Goal: Task Accomplishment & Management: Complete application form

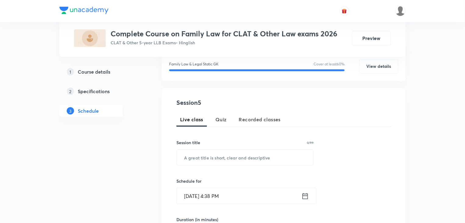
scroll to position [91, 0]
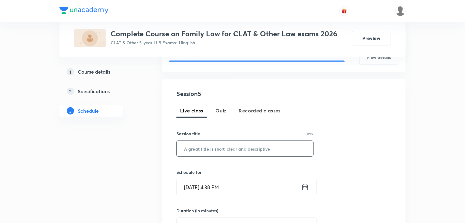
click at [216, 149] on input "text" at bounding box center [245, 149] width 137 height 16
paste input "Family Law -V"
type input "Family Law -V"
click at [220, 190] on input "Sep 2, 2025, 4:38 PM" at bounding box center [239, 187] width 125 height 16
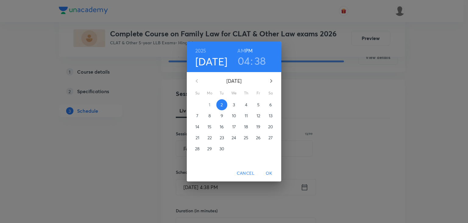
click at [257, 106] on span "5" at bounding box center [258, 105] width 11 height 6
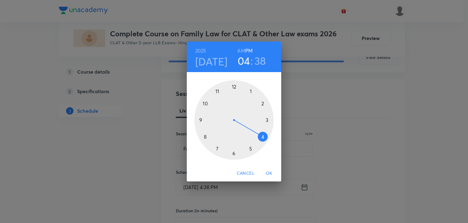
click at [234, 153] on div at bounding box center [233, 119] width 79 height 79
click at [218, 150] on div at bounding box center [233, 119] width 79 height 79
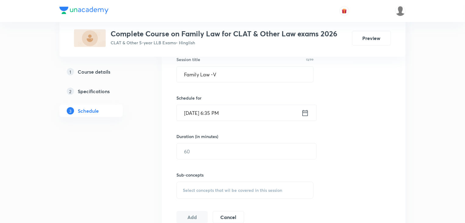
scroll to position [166, 0]
click at [209, 143] on input "text" at bounding box center [247, 151] width 140 height 16
type input "60"
click at [197, 188] on span "Select concepts that wil be covered in this session" at bounding box center [232, 189] width 99 height 5
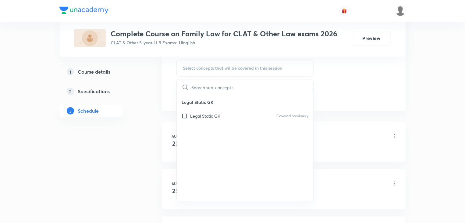
scroll to position [291, 0]
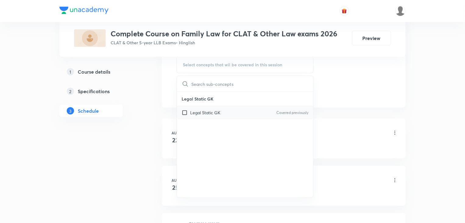
click at [187, 109] on input "checkbox" at bounding box center [186, 112] width 9 height 6
checkbox input "true"
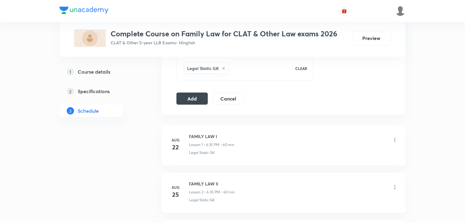
click at [190, 98] on button "Add" at bounding box center [192, 98] width 31 height 12
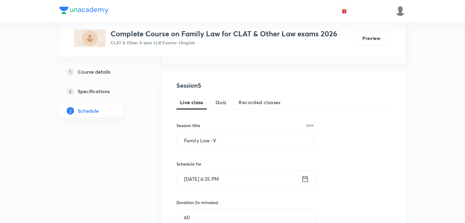
scroll to position [0, 0]
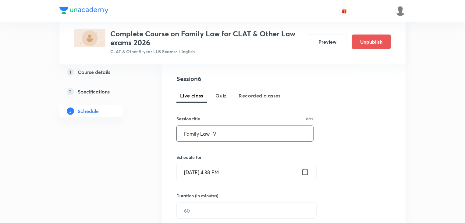
type input "Family Law -VI"
click at [241, 170] on input "[DATE] 4:38 PM" at bounding box center [239, 172] width 125 height 16
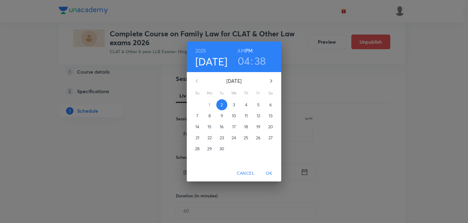
click at [208, 118] on span "8" at bounding box center [209, 115] width 11 height 6
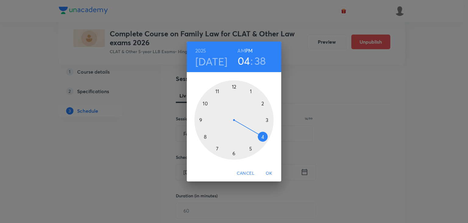
click at [233, 154] on div at bounding box center [233, 119] width 79 height 79
click at [216, 149] on div at bounding box center [233, 119] width 79 height 79
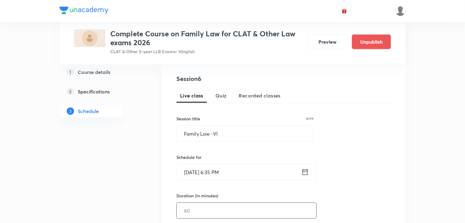
click at [201, 208] on input "text" at bounding box center [247, 210] width 140 height 16
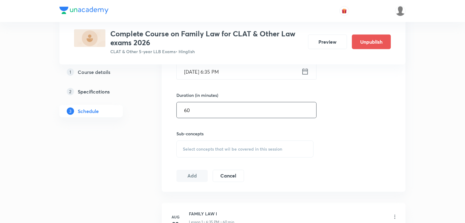
scroll to position [216, 0]
type input "60"
click at [200, 147] on span "Select concepts that wil be covered in this session" at bounding box center [232, 147] width 99 height 5
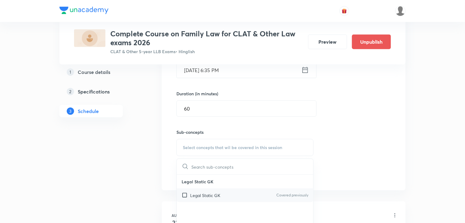
click at [187, 195] on input "checkbox" at bounding box center [186, 195] width 9 height 6
checkbox input "true"
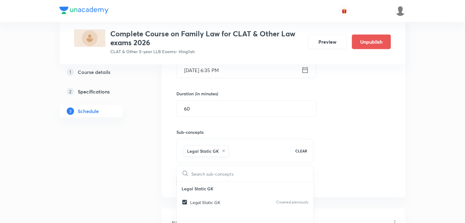
click at [164, 179] on div "Session 6 Live class Quiz Recorded classes Session title 14/99 Family Law -VI ​…" at bounding box center [284, 80] width 244 height 234
click at [191, 183] on button "Add" at bounding box center [192, 180] width 31 height 12
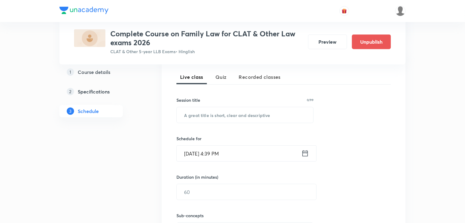
scroll to position [133, 0]
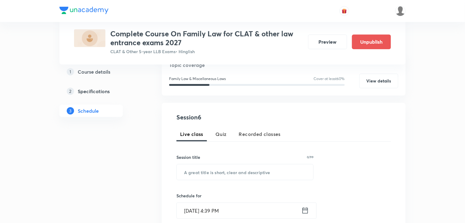
scroll to position [73, 0]
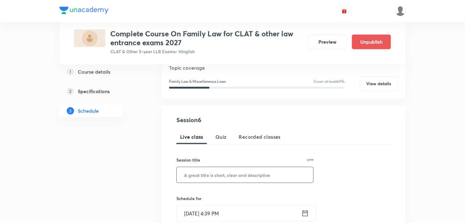
click at [222, 170] on input "text" at bounding box center [245, 175] width 137 height 16
paste input "Family Law -VI"
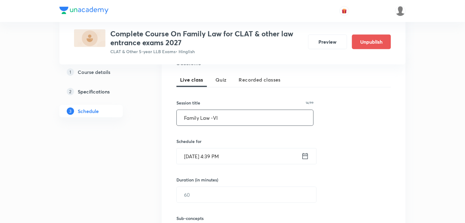
scroll to position [130, 0]
type input "Family Law -VI"
click at [214, 158] on input "Sep 2, 2025, 4:39 PM" at bounding box center [239, 156] width 125 height 16
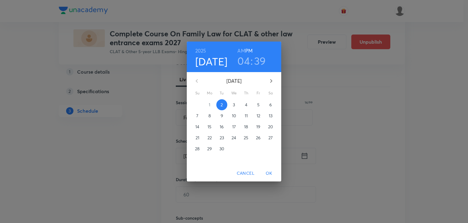
click at [222, 113] on p "9" at bounding box center [222, 115] width 2 height 6
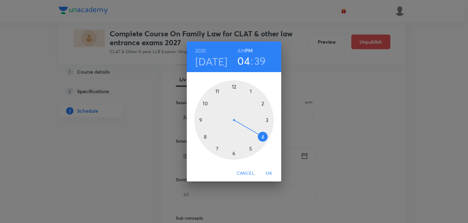
click at [233, 155] on div at bounding box center [233, 119] width 79 height 79
click at [217, 149] on div at bounding box center [233, 119] width 79 height 79
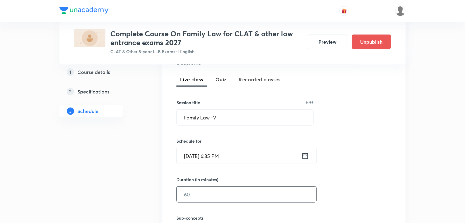
click at [206, 194] on input "text" at bounding box center [247, 194] width 140 height 16
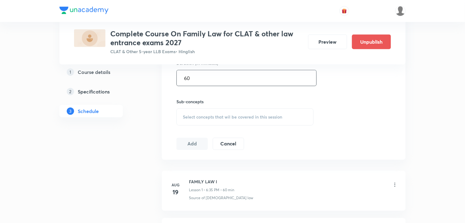
scroll to position [248, 0]
type input "60"
click at [196, 115] on span "Select concepts that wil be covered in this session" at bounding box center [232, 114] width 99 height 5
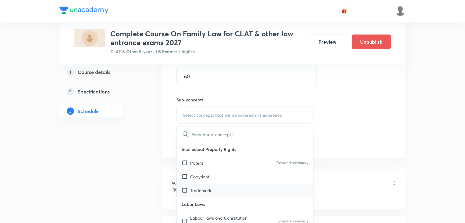
click at [185, 191] on input "checkbox" at bounding box center [186, 190] width 9 height 6
checkbox input "true"
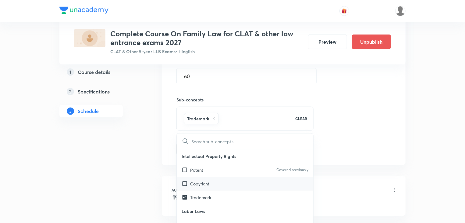
click at [184, 186] on div "Copyright" at bounding box center [245, 184] width 137 height 14
checkbox input "true"
click at [150, 162] on div "Plus Courses Complete Course On Family Law for CLAT & other law entrance exams …" at bounding box center [232, 118] width 346 height 665
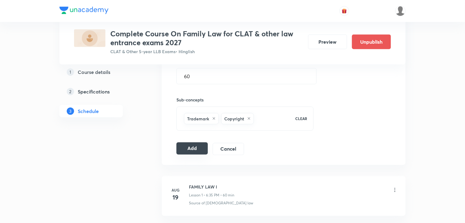
click at [192, 150] on button "Add" at bounding box center [192, 148] width 31 height 12
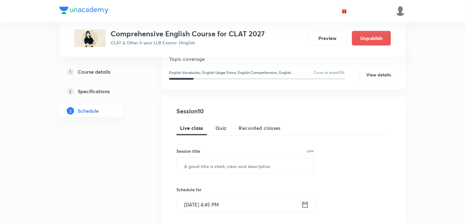
scroll to position [64, 0]
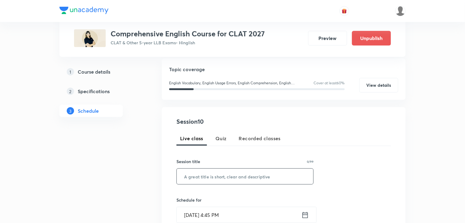
click at [199, 177] on input "text" at bounding box center [245, 176] width 137 height 16
paste input "If Conditionals & Modal Auxiliary Verbs"
type input "If Conditionals & Modal Auxiliary Verbs"
click at [223, 209] on input "Sep 2, 2025, 4:45 PM" at bounding box center [239, 215] width 125 height 16
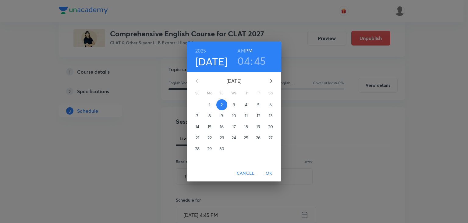
click at [269, 102] on span "6" at bounding box center [270, 105] width 11 height 6
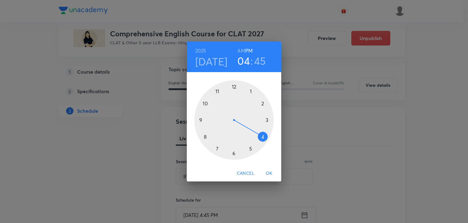
click at [264, 137] on div at bounding box center [233, 119] width 79 height 79
click at [233, 153] on div at bounding box center [233, 119] width 79 height 79
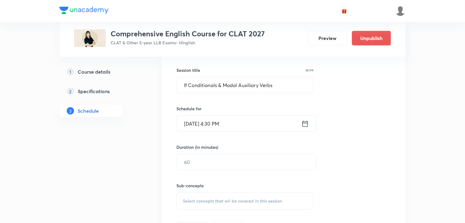
scroll to position [155, 0]
click at [197, 151] on div "Duration (in minutes) ​" at bounding box center [232, 156] width 111 height 26
click at [198, 160] on input "text" at bounding box center [247, 162] width 140 height 16
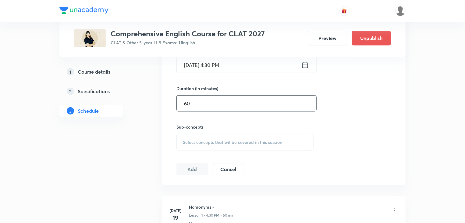
scroll to position [214, 0]
type input "60"
click at [193, 145] on div "Select concepts that wil be covered in this session" at bounding box center [245, 141] width 137 height 17
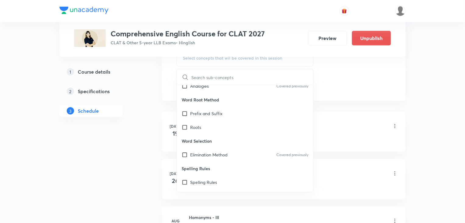
scroll to position [113, 0]
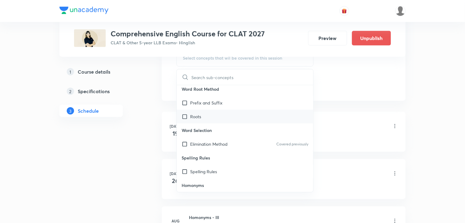
click at [182, 114] on input "checkbox" at bounding box center [186, 116] width 9 height 6
checkbox input "true"
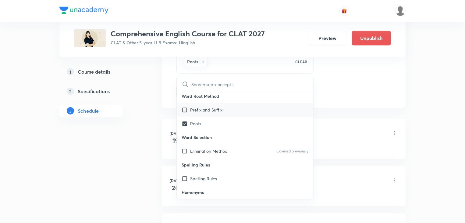
click at [184, 110] on input "checkbox" at bounding box center [186, 109] width 9 height 6
checkbox input "true"
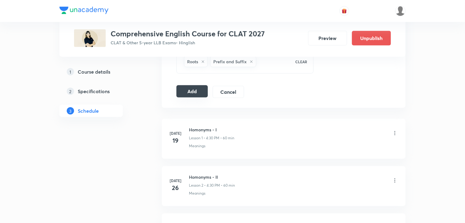
click at [186, 94] on button "Add" at bounding box center [192, 91] width 31 height 12
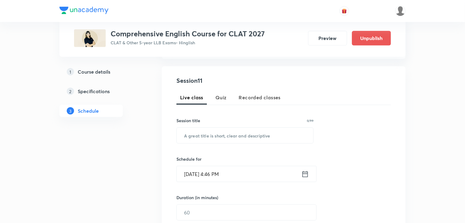
scroll to position [104, 0]
click at [235, 136] on input "text" at bounding box center [245, 136] width 137 height 16
paste input "Quiz on Tenses and Verb Forms"
type input "Quiz on Tenses and Verb Forms"
click at [219, 176] on input "[DATE] 4:46 PM" at bounding box center [239, 174] width 125 height 16
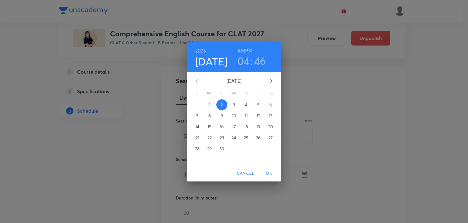
click at [259, 116] on p "12" at bounding box center [259, 115] width 4 height 6
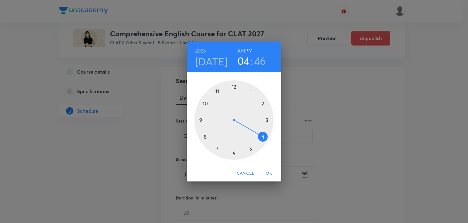
click at [265, 139] on div at bounding box center [233, 119] width 79 height 79
click at [233, 154] on div at bounding box center [233, 119] width 79 height 79
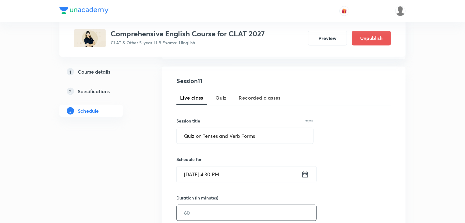
click at [216, 212] on input "text" at bounding box center [247, 213] width 140 height 16
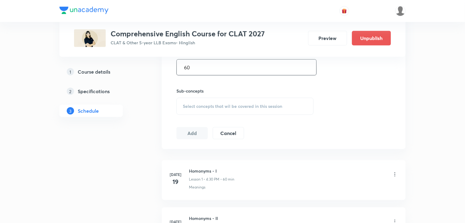
scroll to position [251, 0]
type input "60"
click at [209, 108] on div "Select concepts that wil be covered in this session" at bounding box center [245, 104] width 137 height 17
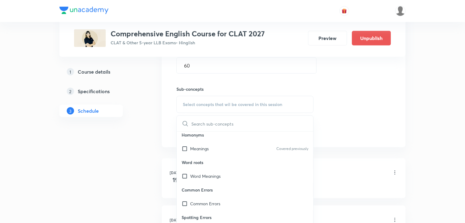
scroll to position [210, 0]
click at [188, 174] on input "checkbox" at bounding box center [186, 175] width 9 height 6
checkbox input "true"
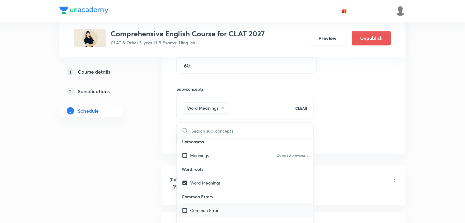
click at [185, 209] on input "checkbox" at bounding box center [186, 210] width 9 height 6
checkbox input "true"
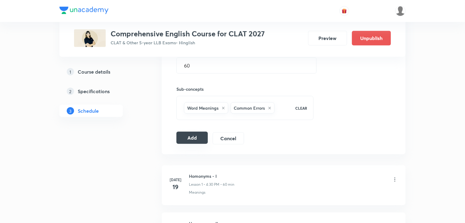
click at [195, 142] on button "Add" at bounding box center [192, 137] width 31 height 12
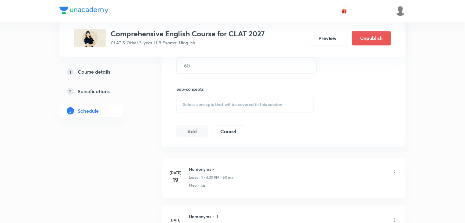
scroll to position [165, 0]
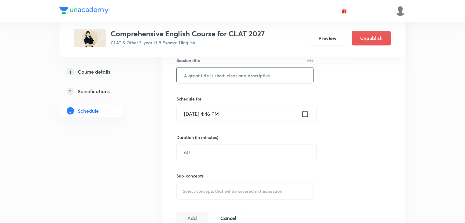
click at [213, 79] on input "text" at bounding box center [245, 75] width 137 height 16
paste input "Reading Strategy"
type input "Reading Strategy"
click at [210, 110] on input "[DATE] 4:46 PM" at bounding box center [239, 114] width 125 height 16
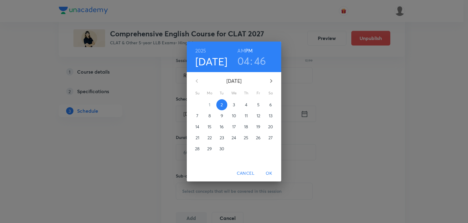
click at [271, 113] on p "13" at bounding box center [271, 115] width 4 height 6
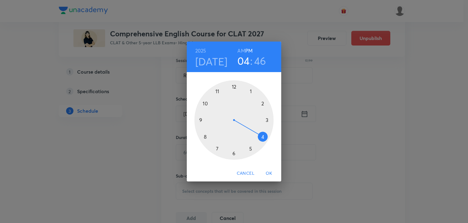
click at [266, 137] on div at bounding box center [233, 119] width 79 height 79
click at [234, 154] on div at bounding box center [233, 119] width 79 height 79
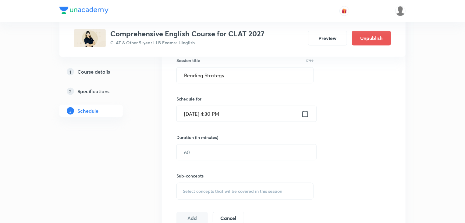
click at [234, 154] on input "text" at bounding box center [247, 152] width 140 height 16
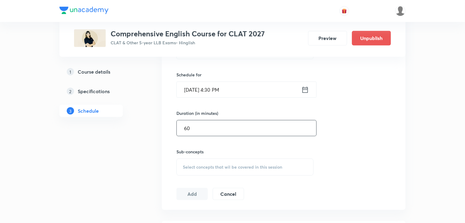
type input "60"
click at [218, 165] on span "Select concepts that wil be covered in this session" at bounding box center [232, 166] width 99 height 5
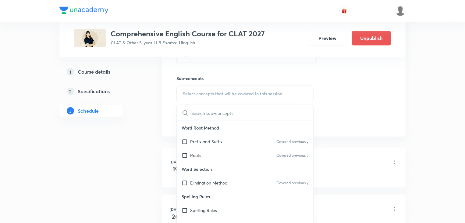
scroll to position [112, 0]
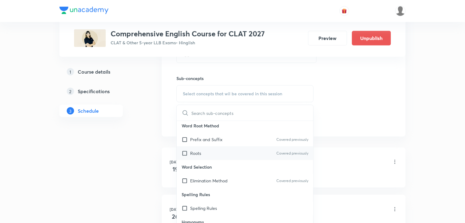
click at [188, 151] on input "checkbox" at bounding box center [186, 153] width 9 height 6
checkbox input "true"
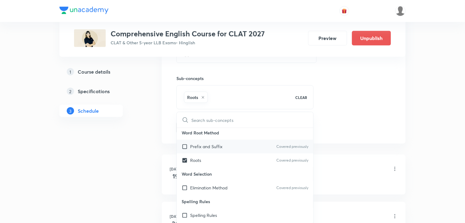
click at [187, 148] on input "checkbox" at bounding box center [186, 146] width 9 height 6
checkbox input "true"
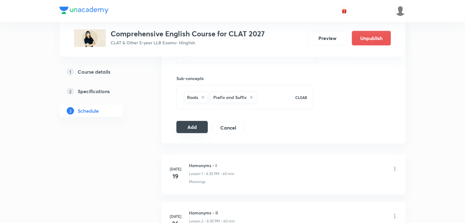
click at [191, 130] on button "Add" at bounding box center [192, 127] width 31 height 12
